Goal: Navigation & Orientation: Find specific page/section

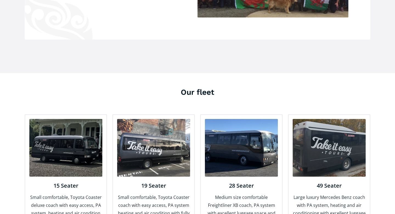
scroll to position [514, 0]
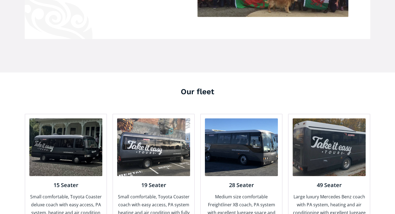
click at [238, 137] on img at bounding box center [241, 147] width 73 height 58
click at [239, 176] on div "28 Seater Medium size comfortable Freightliner XB coach, PA system with excelle…" at bounding box center [241, 207] width 73 height 62
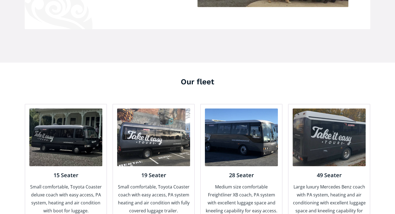
scroll to position [538, 0]
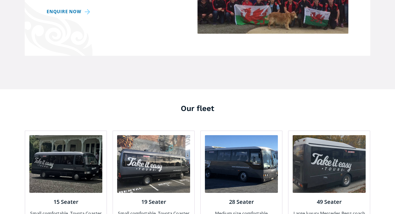
click at [208, 161] on img at bounding box center [241, 164] width 73 height 58
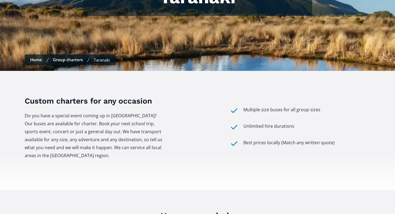
scroll to position [0, 0]
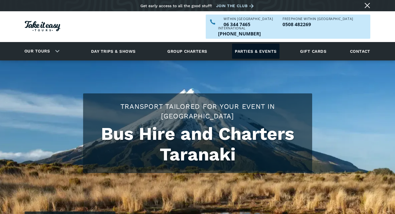
click at [246, 44] on link "Parties & events" at bounding box center [255, 51] width 47 height 15
